Goal: Information Seeking & Learning: Learn about a topic

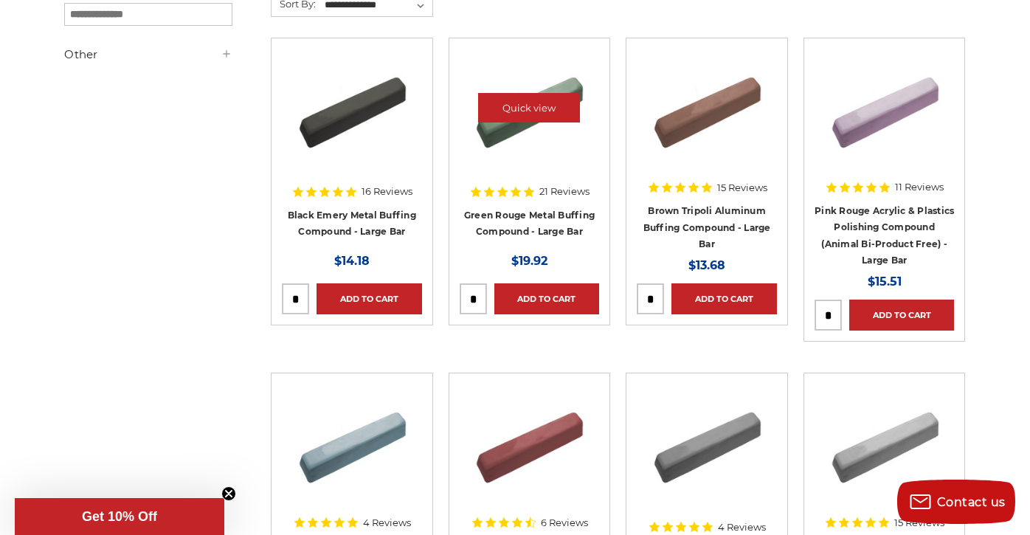
click at [518, 157] on img at bounding box center [529, 108] width 118 height 118
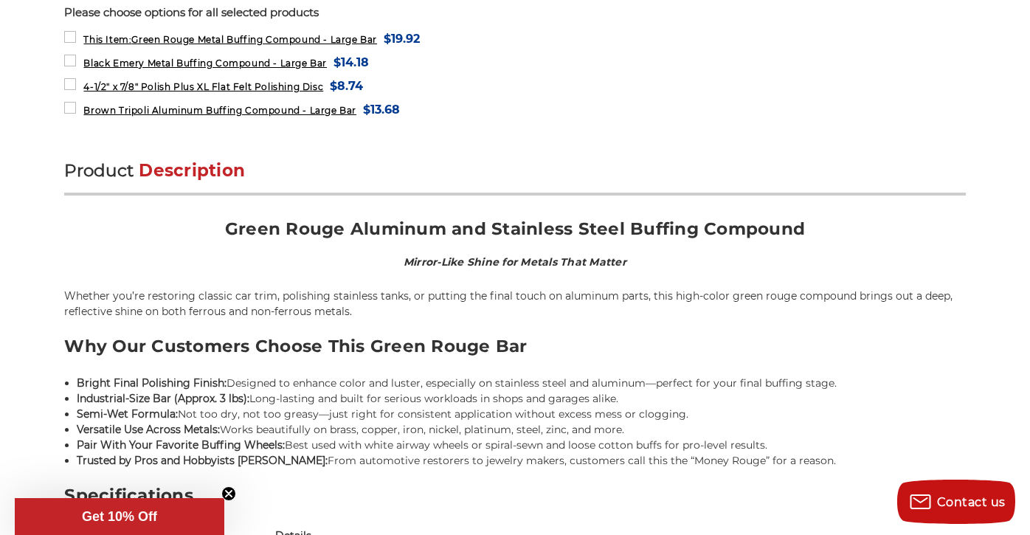
scroll to position [761, 0]
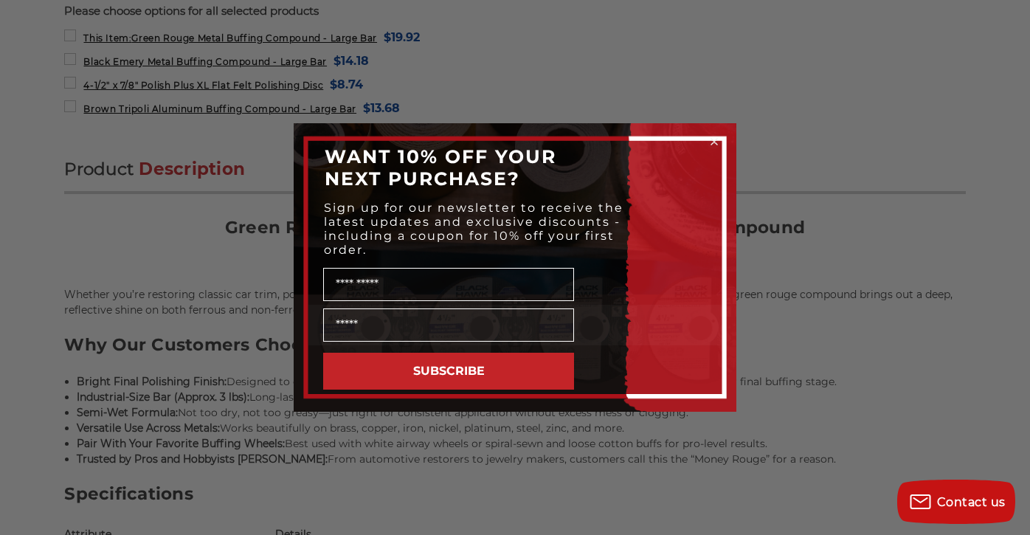
click at [716, 145] on circle "Close dialog" at bounding box center [715, 142] width 14 height 14
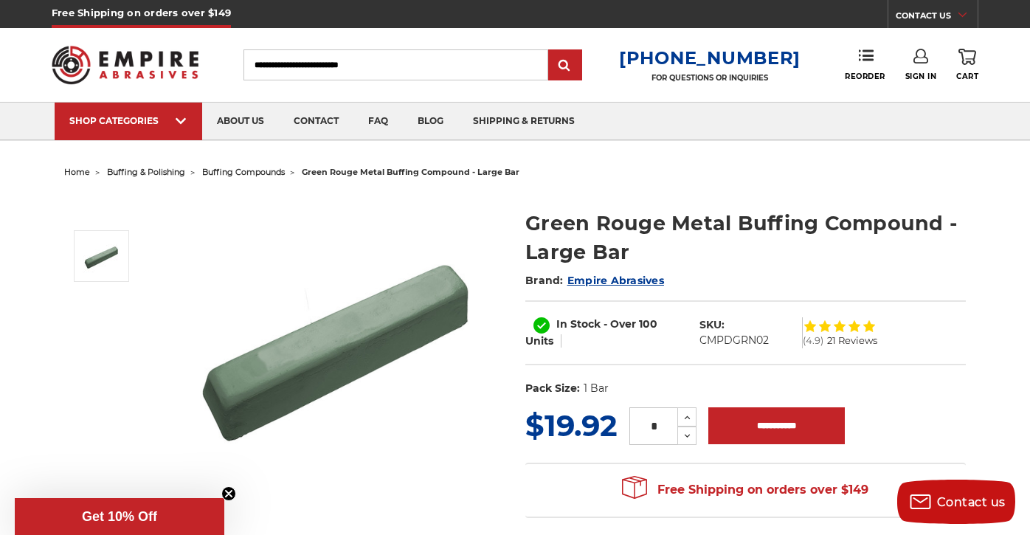
scroll to position [0, 0]
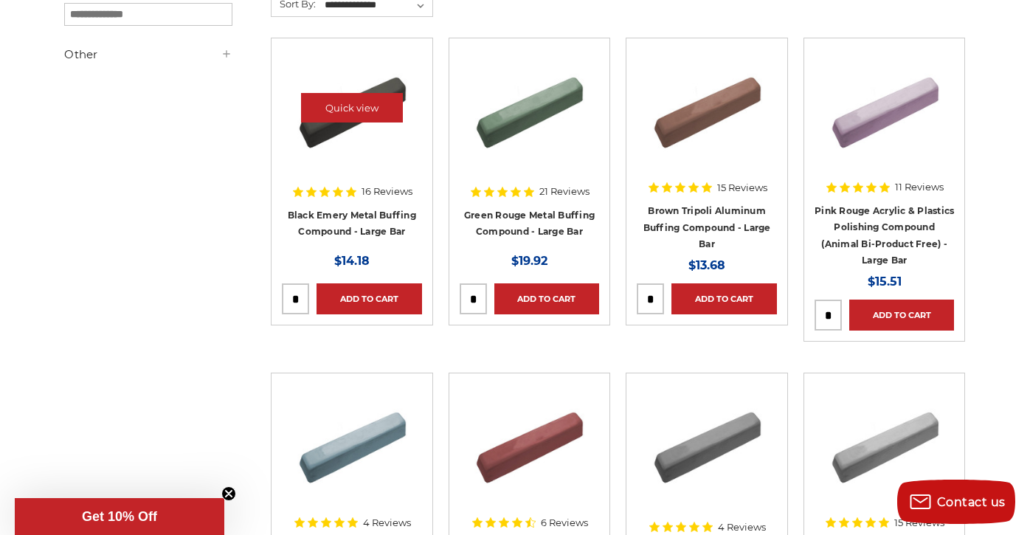
click at [344, 134] on img at bounding box center [352, 108] width 118 height 118
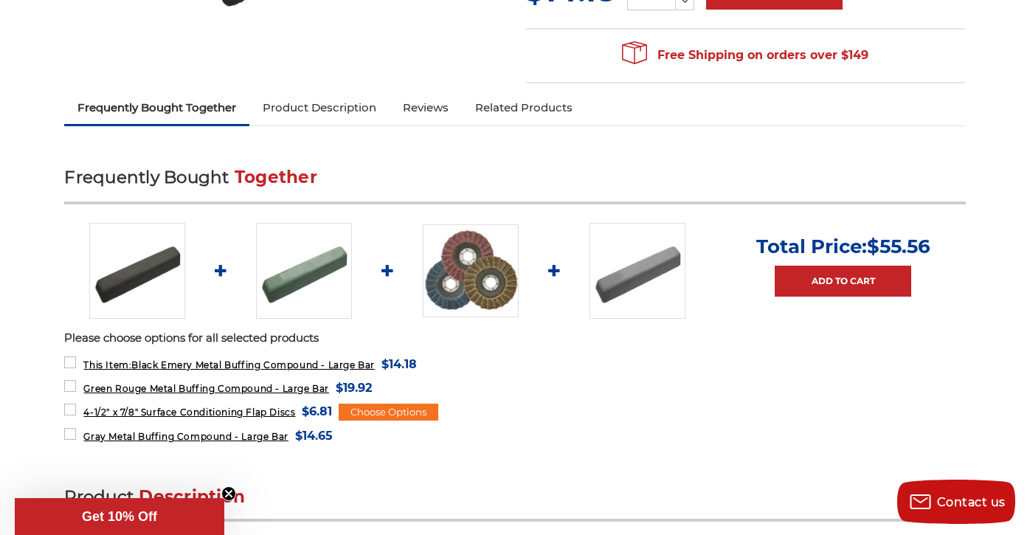
scroll to position [430, 0]
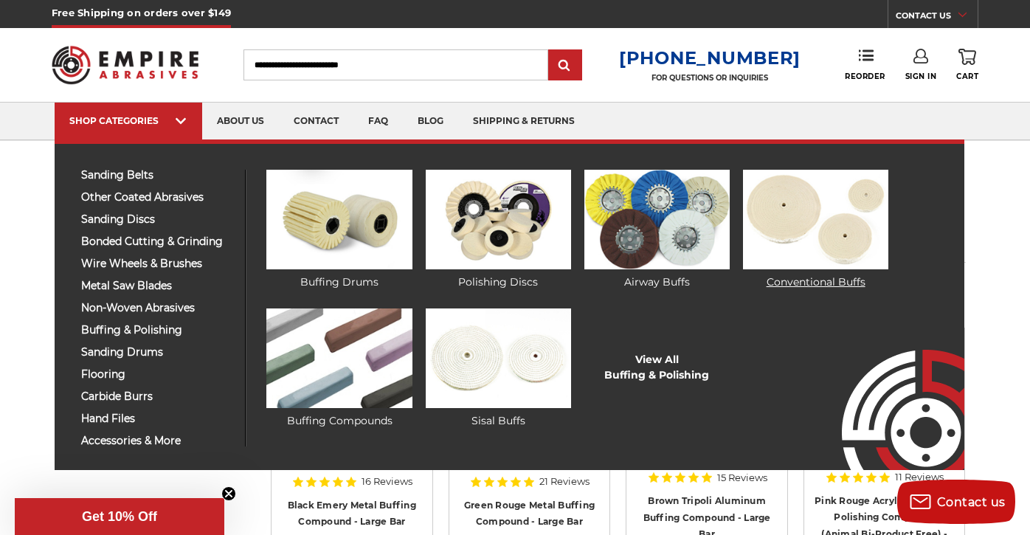
click at [818, 215] on img at bounding box center [815, 220] width 145 height 100
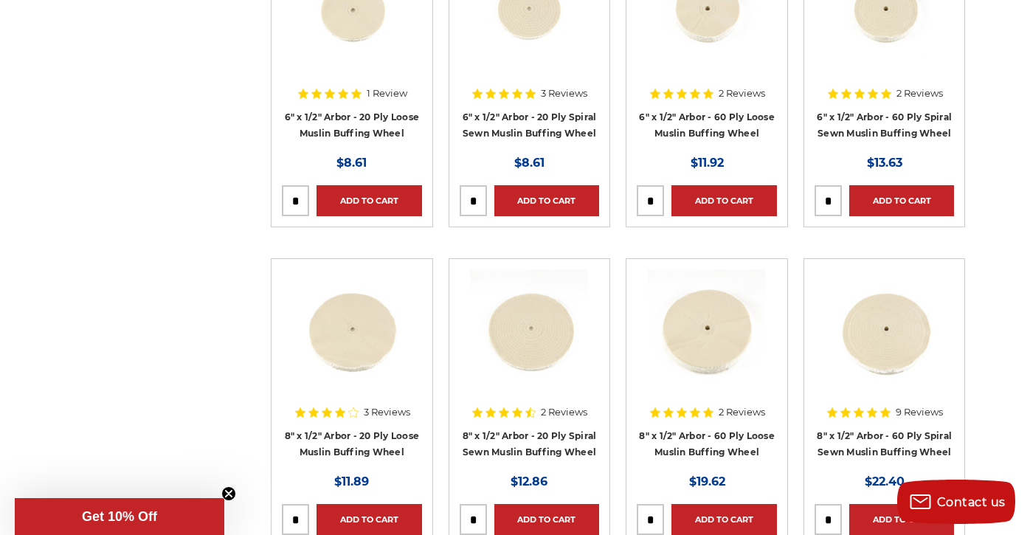
scroll to position [738, 0]
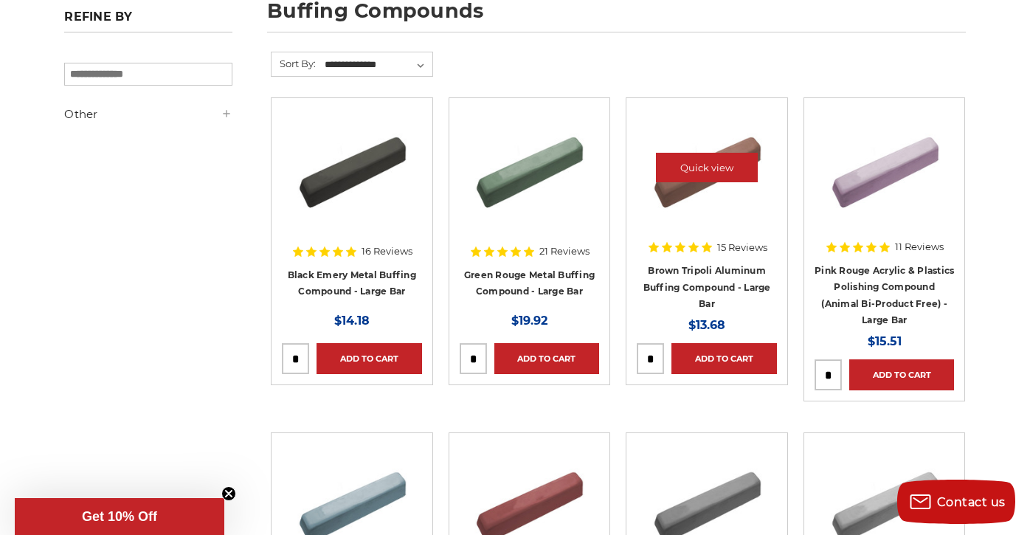
click at [697, 215] on img at bounding box center [707, 167] width 118 height 118
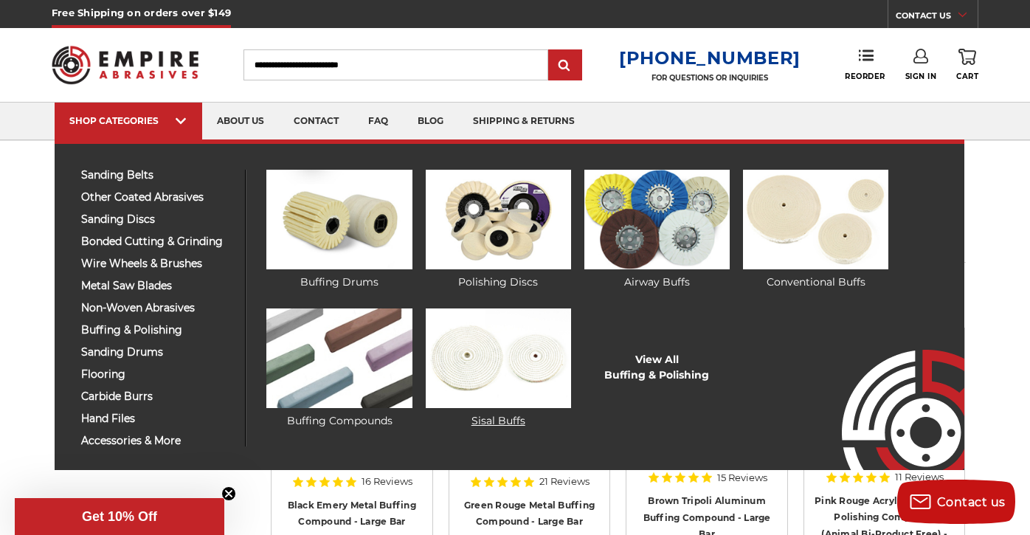
click at [503, 360] on img at bounding box center [498, 358] width 145 height 100
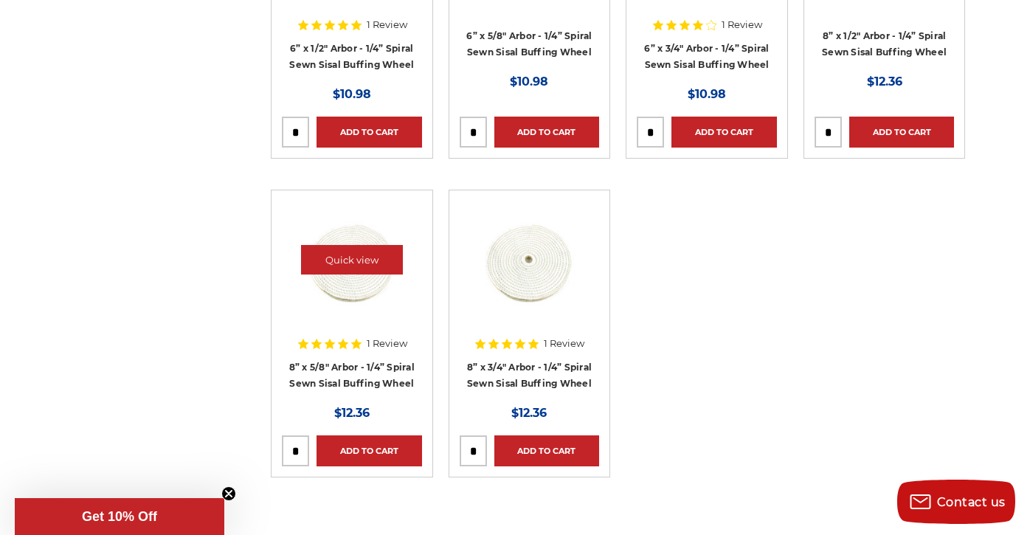
click at [356, 305] on img at bounding box center [352, 260] width 118 height 118
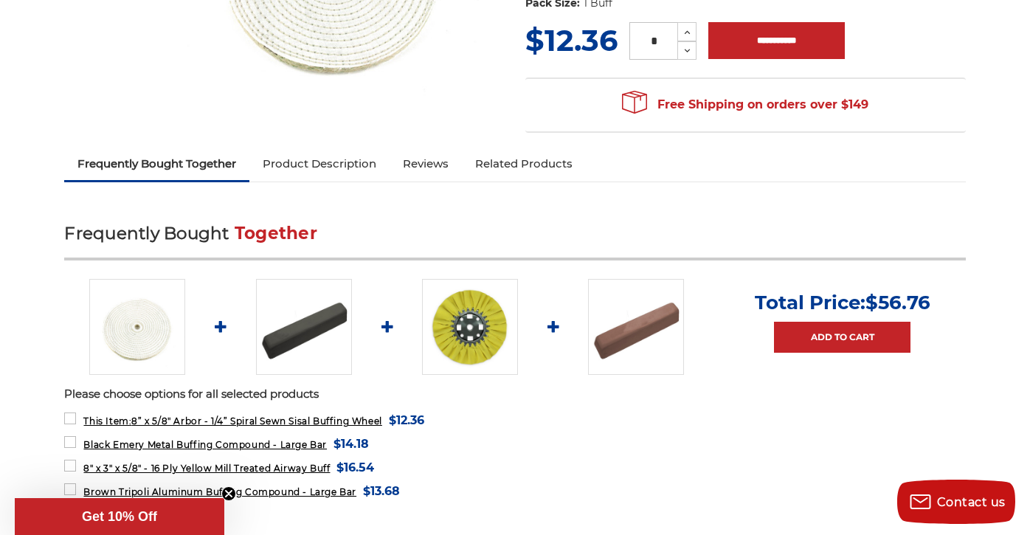
scroll to position [407, 0]
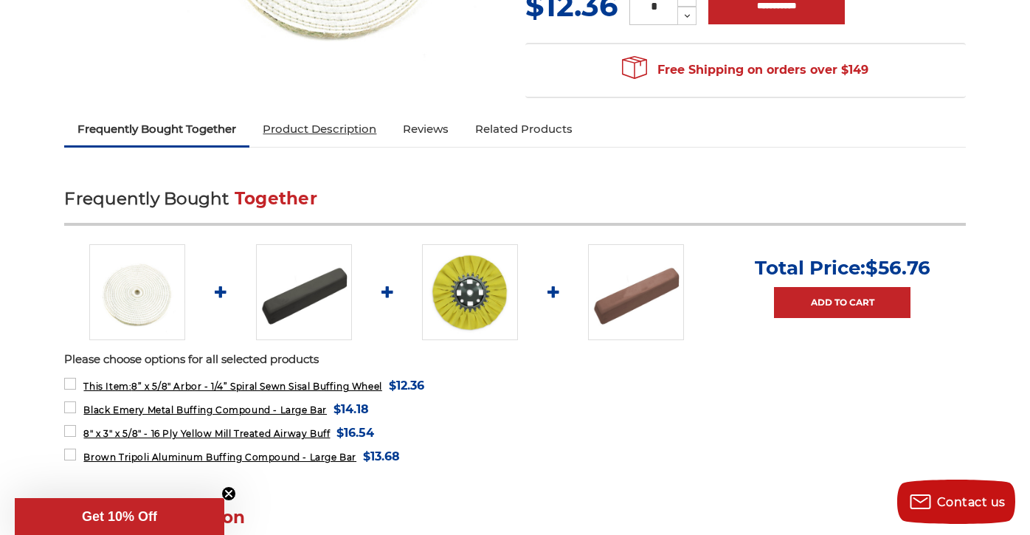
click at [353, 137] on link "Product Description" at bounding box center [319, 129] width 140 height 32
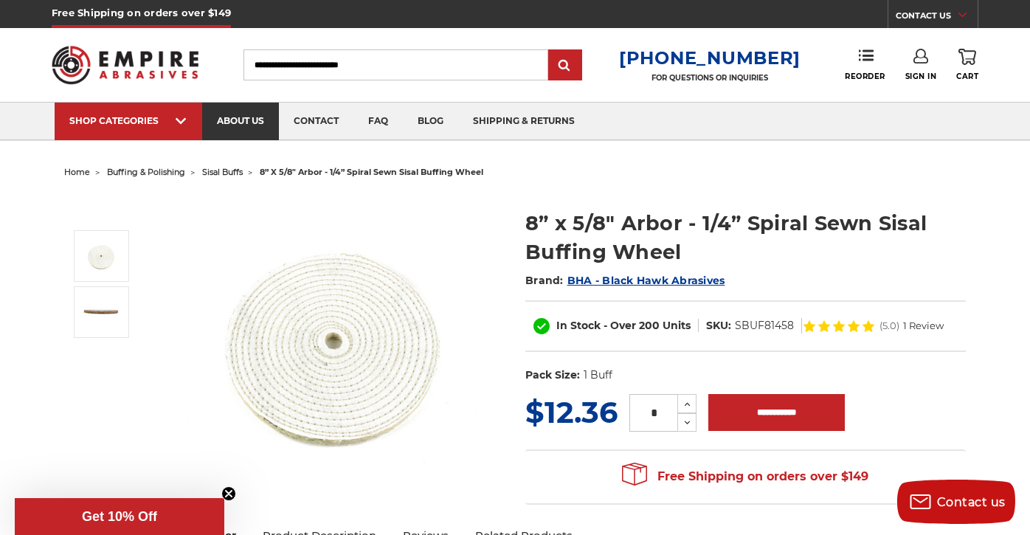
scroll to position [0, 0]
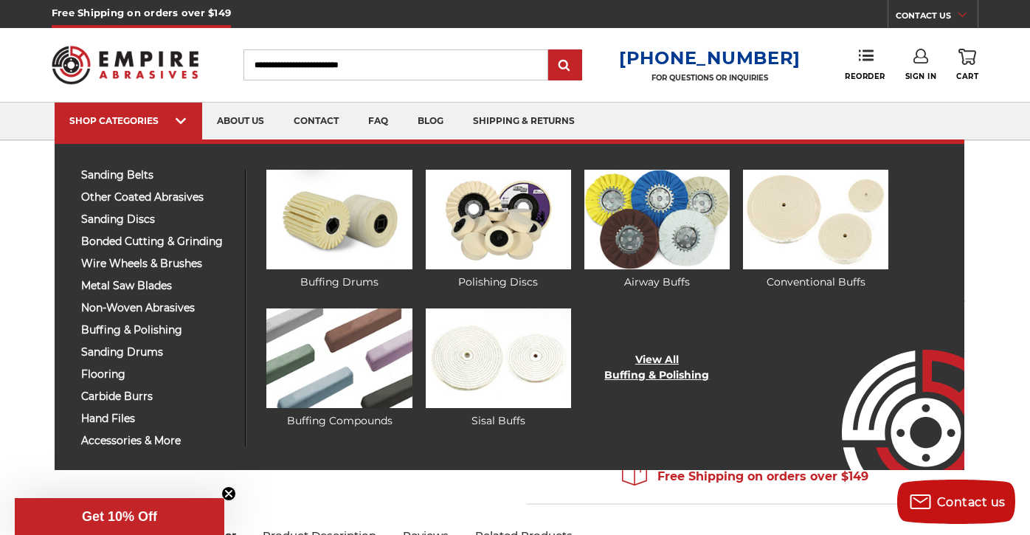
click at [648, 364] on link "View All Buffing & Polishing" at bounding box center [656, 367] width 105 height 31
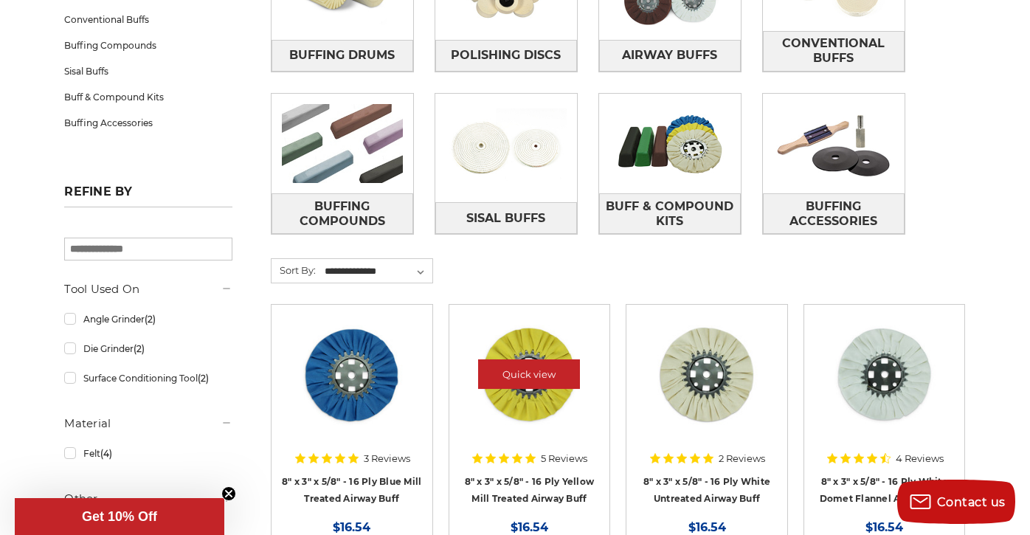
scroll to position [256, 0]
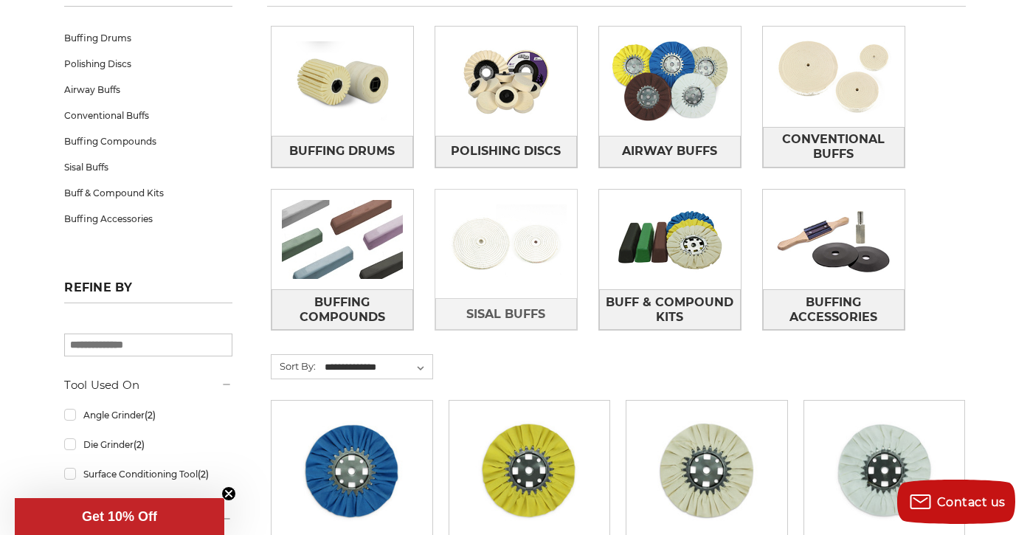
click at [520, 260] on img at bounding box center [506, 244] width 142 height 100
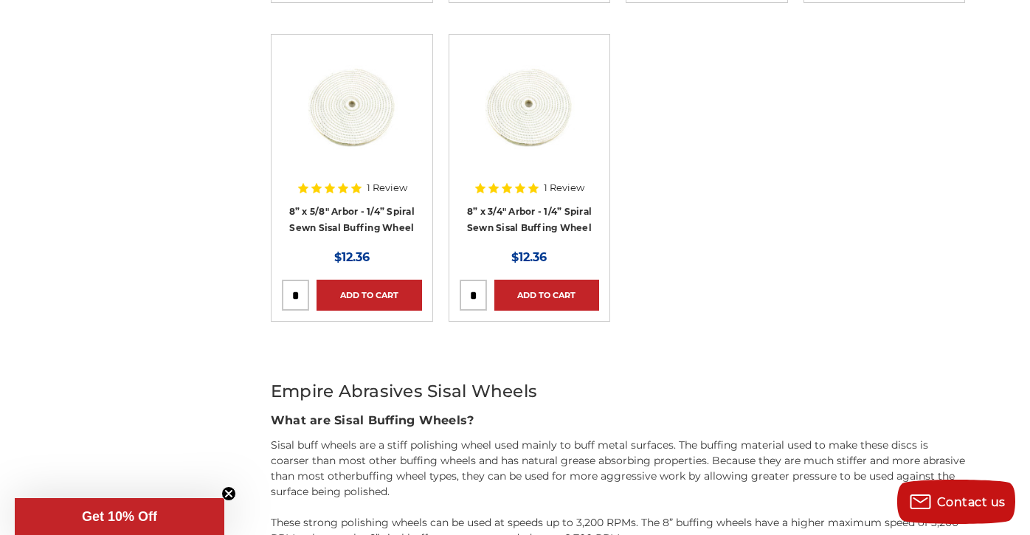
scroll to position [579, 0]
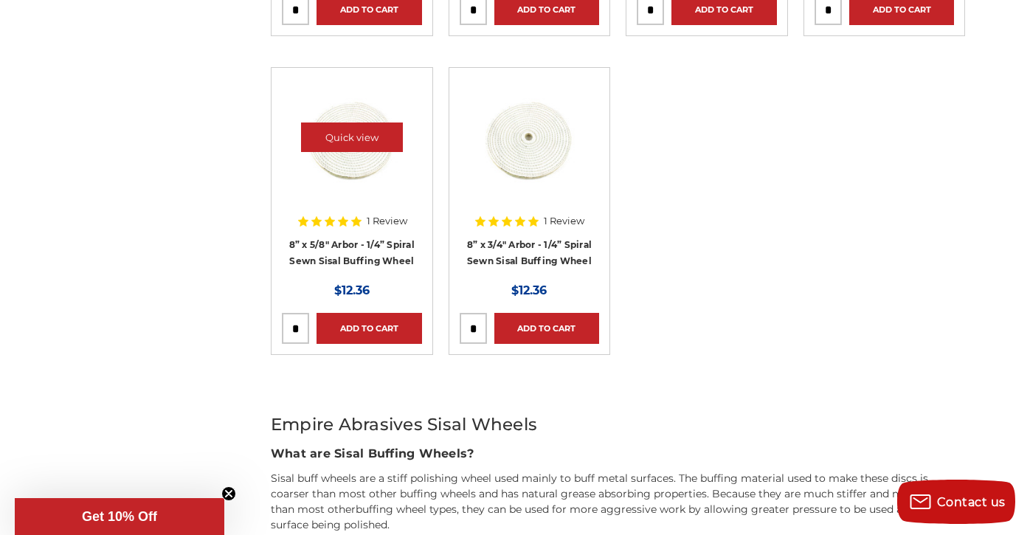
click at [357, 199] on div at bounding box center [352, 148] width 140 height 140
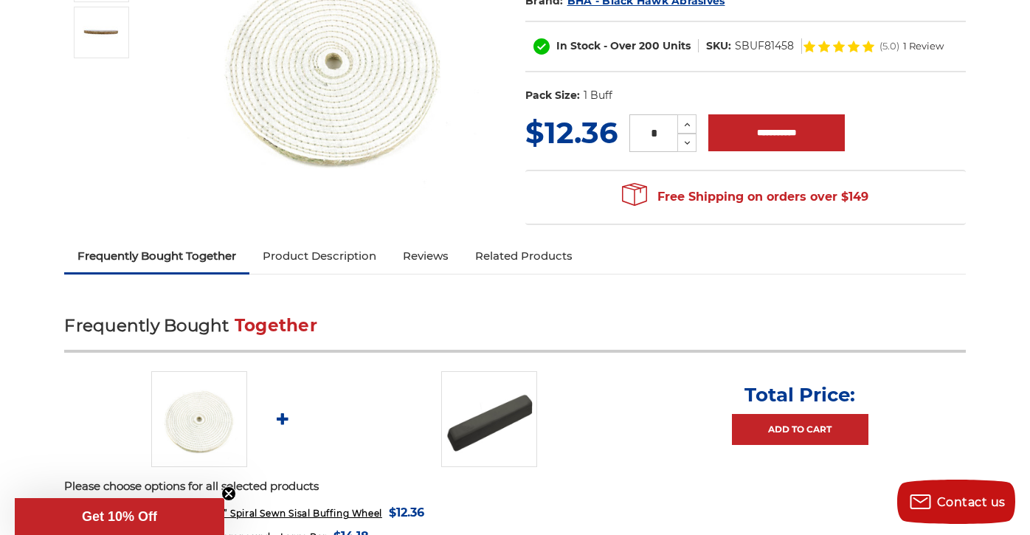
scroll to position [300, 1]
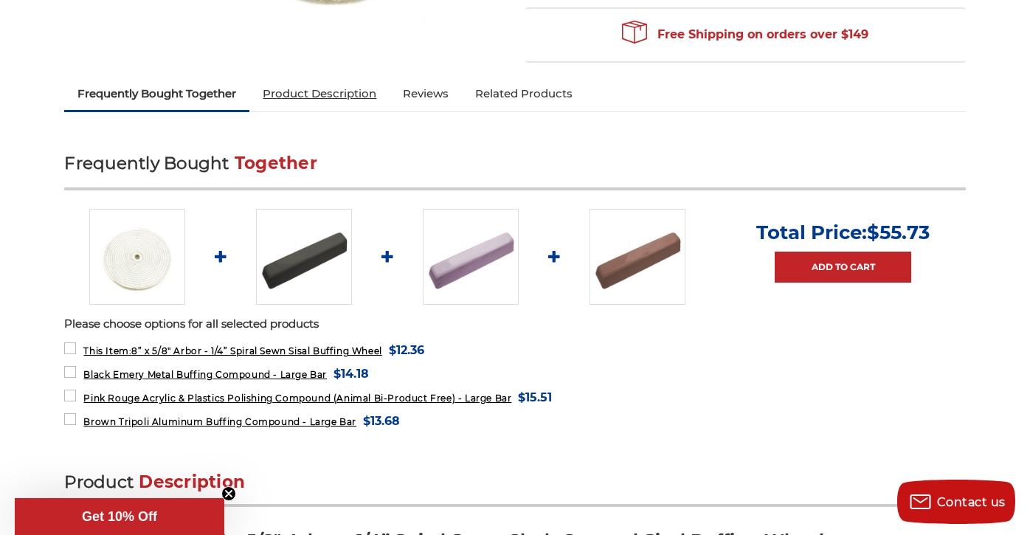
click at [334, 93] on link "Product Description" at bounding box center [319, 93] width 140 height 32
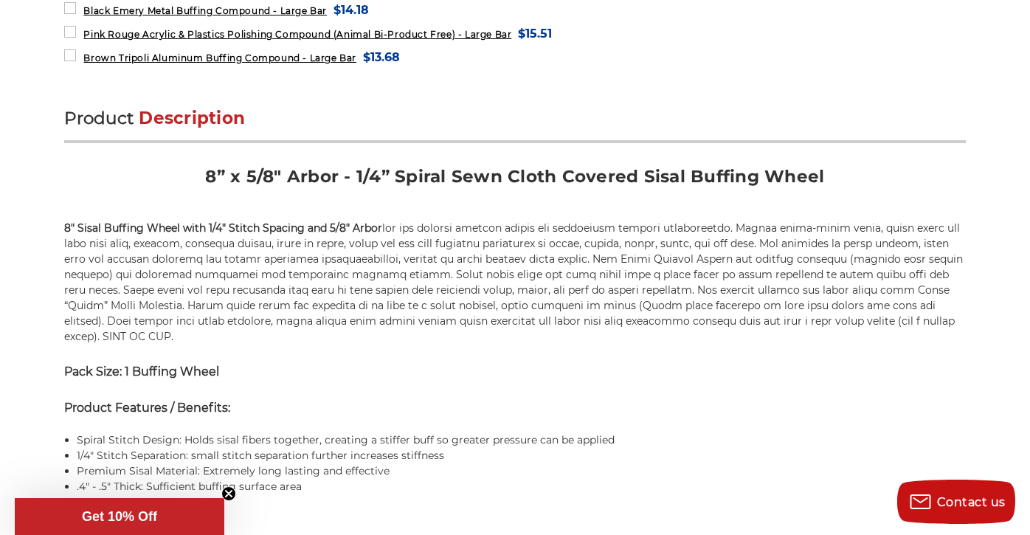
scroll to position [805, 0]
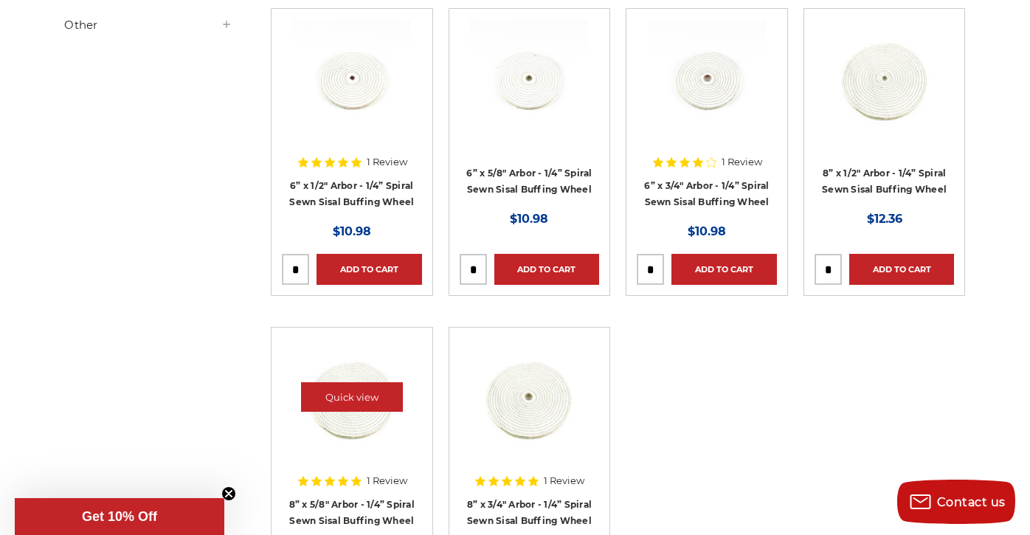
scroll to position [164, 0]
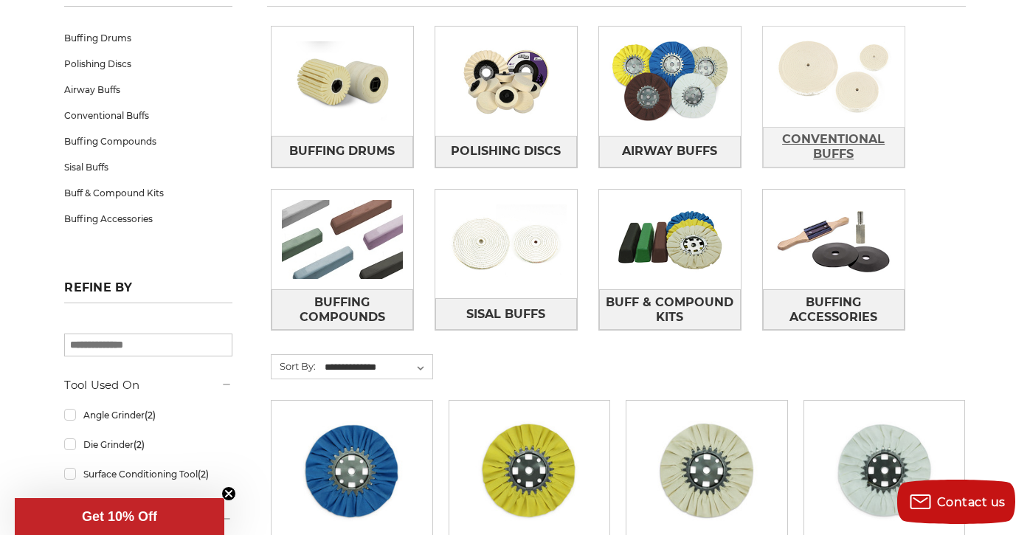
click at [839, 127] on link "Conventional Buffs" at bounding box center [834, 147] width 142 height 41
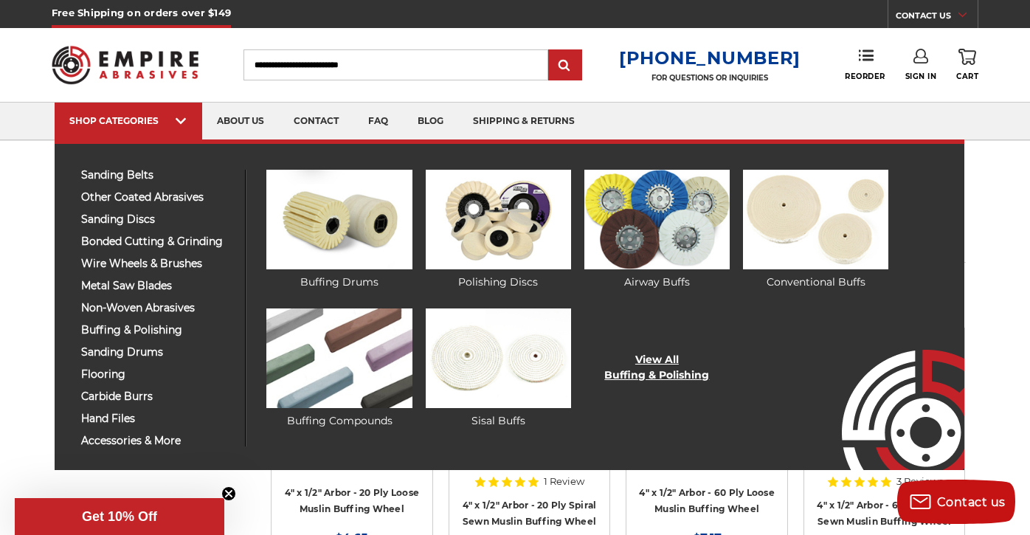
click at [671, 375] on link "View All Buffing & Polishing" at bounding box center [656, 367] width 105 height 31
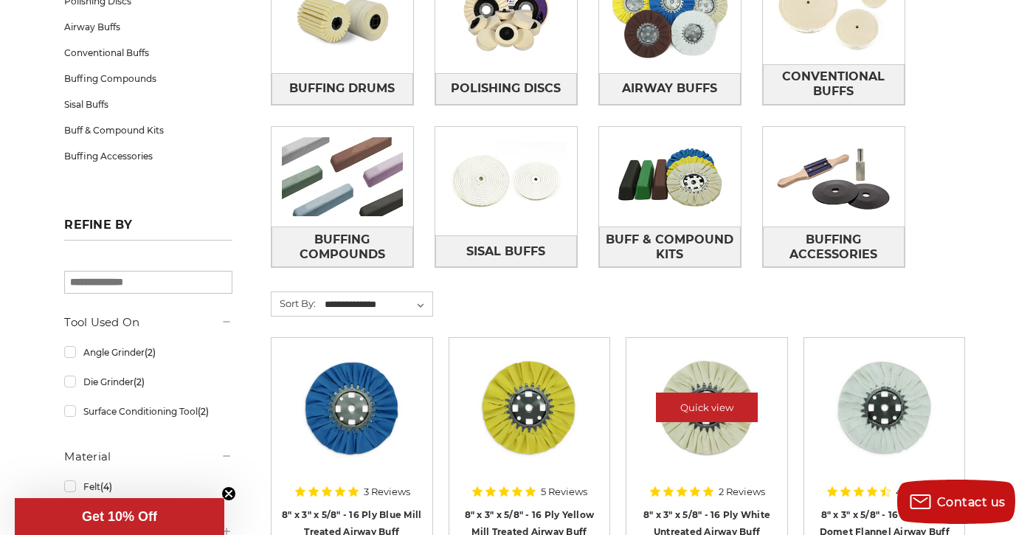
scroll to position [317, 0]
